Goal: Task Accomplishment & Management: Complete application form

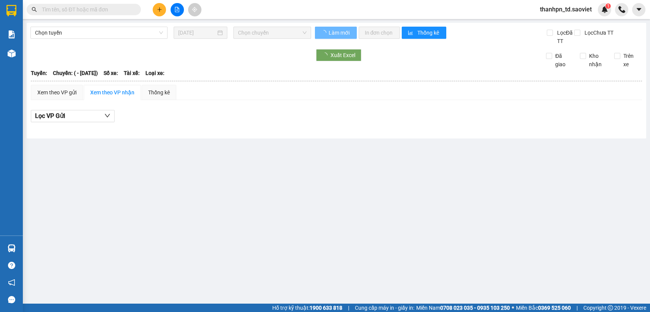
type input "[DATE]"
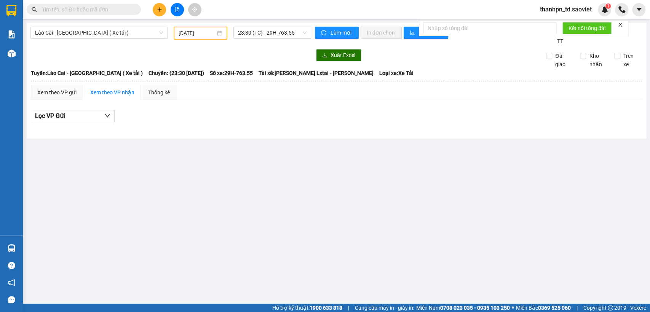
click at [95, 10] on input "text" at bounding box center [87, 9] width 90 height 8
click at [111, 7] on input "text" at bounding box center [87, 9] width 90 height 8
paste input "0835201721"
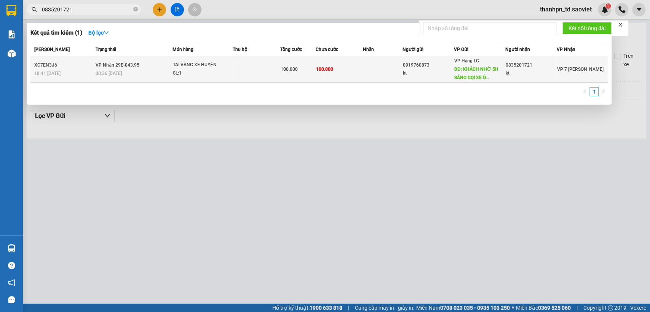
type input "0835201721"
click at [450, 78] on td "0919760873 kt" at bounding box center [428, 69] width 51 height 26
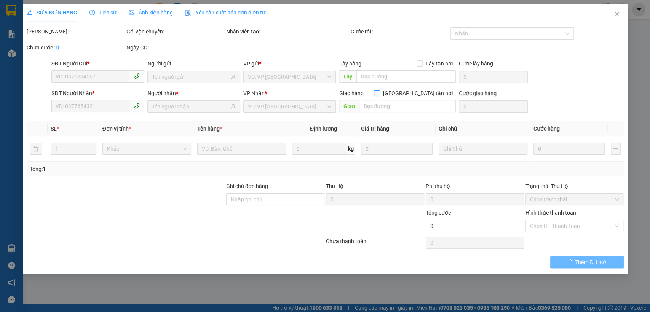
type input "0919760873"
type input "kt"
type input "KHÁCH NHỜ 5H SÁNG GỌI XE ÔM SHIP BUS BẦU"
type input "0835201721"
type input "kt"
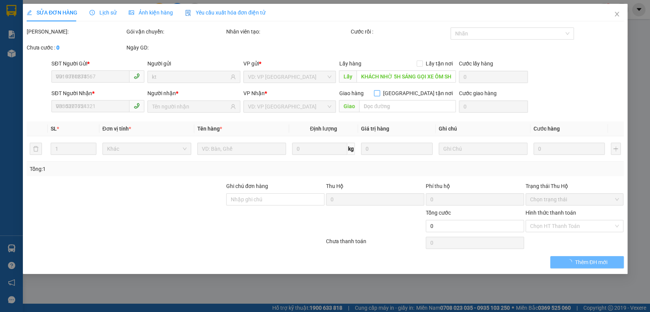
type input "100.000"
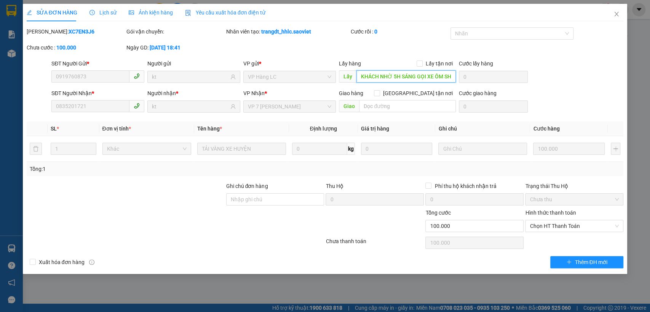
click at [418, 79] on input "KHÁCH NHỜ 5H SÁNG GỌI XE ÔM SHIP BUS BẦU" at bounding box center [406, 76] width 99 height 12
click at [438, 79] on input "KHÁCH NHỜ 5H SÁNG GỌI XE ÔM SHIP BUS BẦU" at bounding box center [406, 76] width 99 height 12
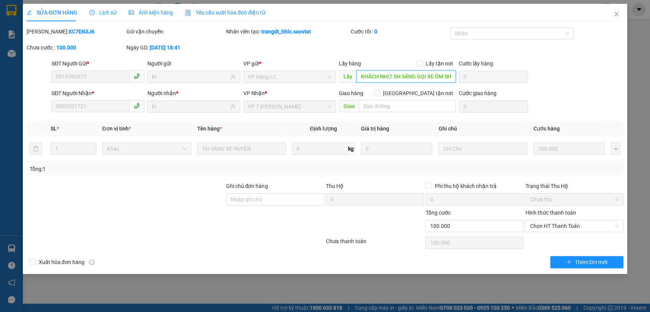
click at [439, 79] on input "KHÁCH NHỜ 5H SÁNG GỌI XE ÔM SHIP BUS BẦU" at bounding box center [406, 76] width 99 height 12
click at [441, 79] on input "KHÁCH NHỜ 5H SÁNG GỌI XE ÔM SHIP BUS BẦU" at bounding box center [406, 76] width 99 height 12
click at [427, 74] on input "KHÁCH NHỜ 5H SÁNG GỌI XE ÔM SHIP BUS BẦU" at bounding box center [406, 76] width 99 height 12
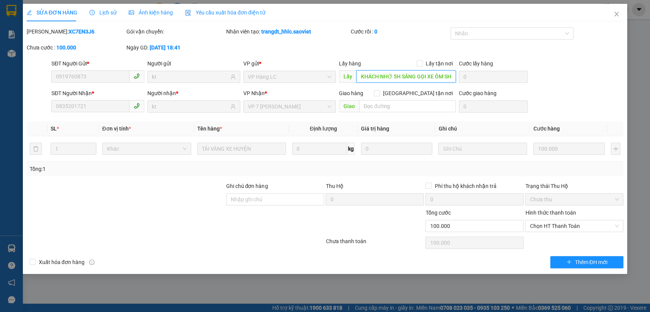
click at [445, 78] on input "KHÁCH NHỜ 5H SÁNG GỌI XE ÔM SHIP BUS BẦU" at bounding box center [406, 76] width 99 height 12
click at [448, 78] on input "KHÁCH NHỜ 5H SÁNG GỌI XE ÔM SHIP BUS BẦU" at bounding box center [406, 76] width 99 height 12
click at [616, 14] on icon "close" at bounding box center [617, 14] width 4 height 5
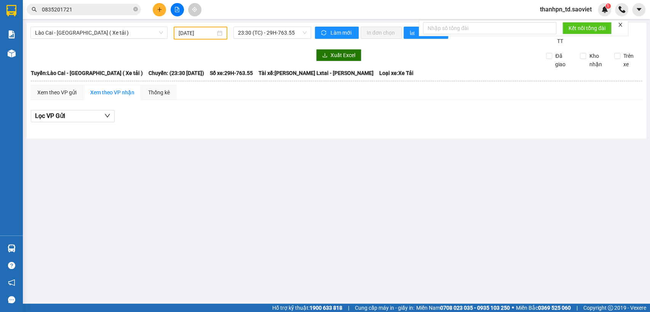
click at [100, 13] on input "0835201721" at bounding box center [87, 9] width 90 height 8
